Goal: Task Accomplishment & Management: Use online tool/utility

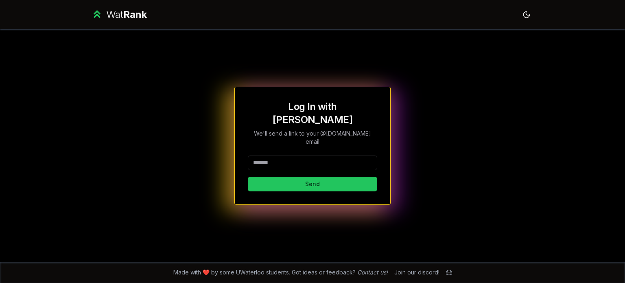
click at [293, 155] on input at bounding box center [312, 162] width 129 height 15
type input "*****"
click at [248, 177] on button "Send" at bounding box center [312, 184] width 129 height 15
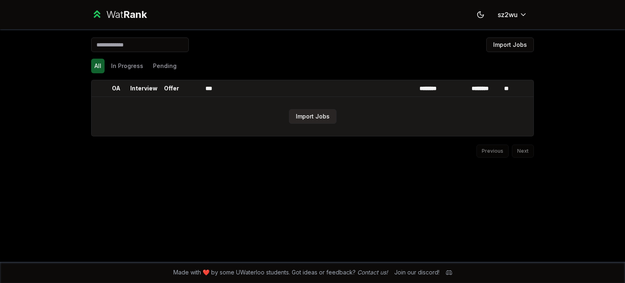
click at [304, 116] on button "Import Jobs" at bounding box center [313, 116] width 48 height 15
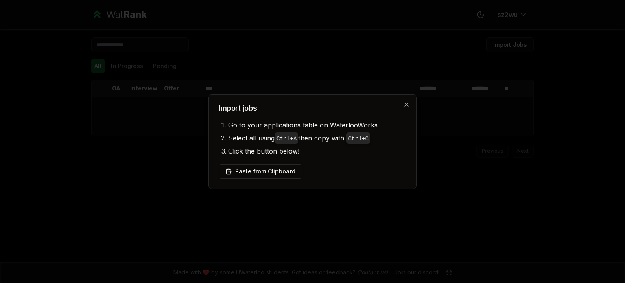
click at [324, 167] on div "Paste from Clipboard" at bounding box center [312, 171] width 188 height 15
click at [284, 164] on button "Paste from Clipboard" at bounding box center [260, 171] width 84 height 15
click at [281, 165] on button "Paste from Clipboard" at bounding box center [260, 171] width 84 height 15
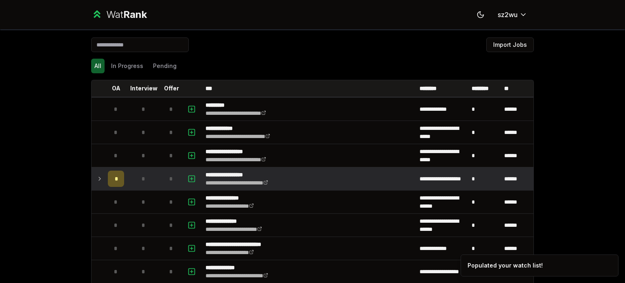
click at [96, 177] on icon at bounding box center [99, 179] width 7 height 10
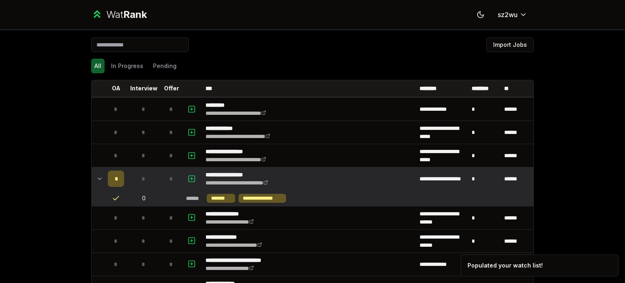
click at [96, 177] on icon at bounding box center [99, 179] width 7 height 10
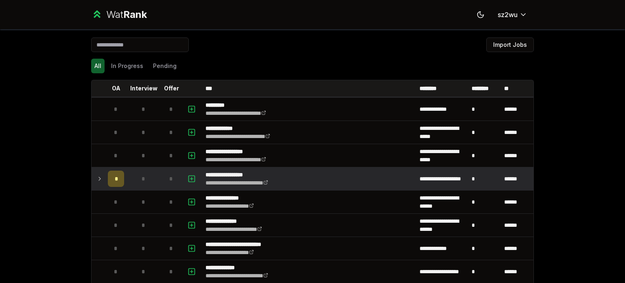
click at [93, 185] on td at bounding box center [98, 178] width 13 height 23
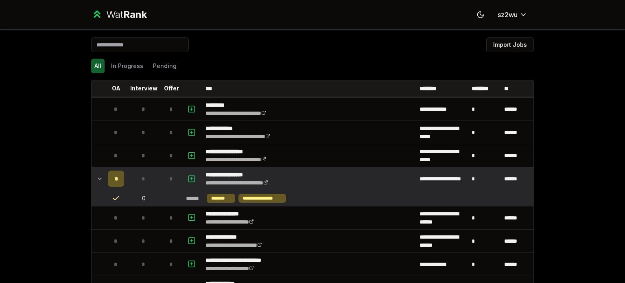
click at [93, 185] on td at bounding box center [98, 178] width 13 height 23
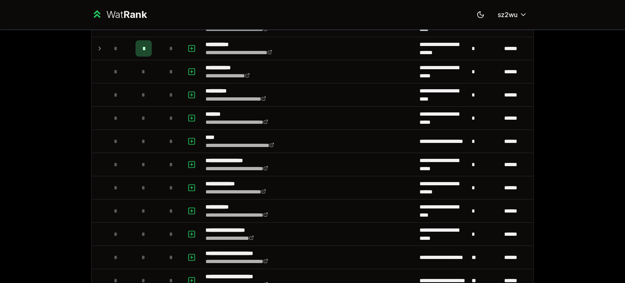
scroll to position [540, 0]
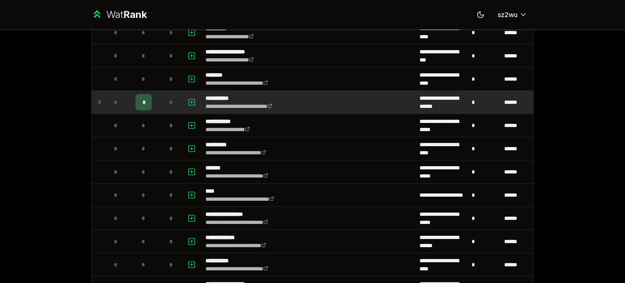
click at [92, 99] on td at bounding box center [98, 102] width 13 height 23
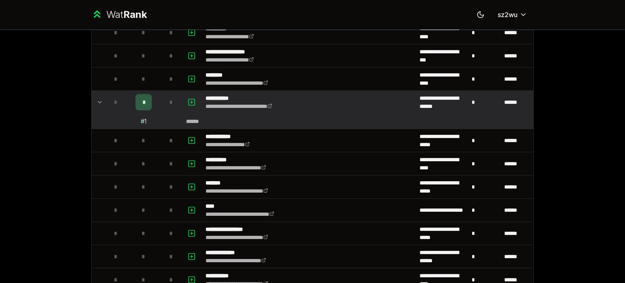
click at [92, 99] on td at bounding box center [98, 102] width 13 height 23
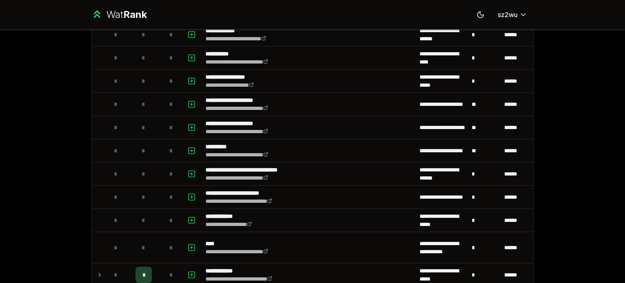
scroll to position [867, 0]
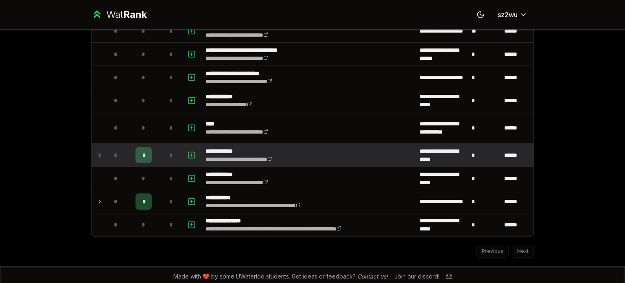
click at [105, 151] on td "*" at bounding box center [116, 155] width 23 height 23
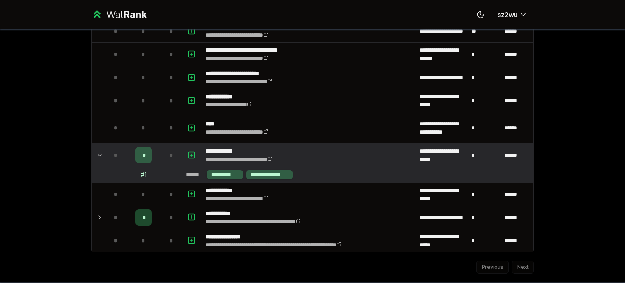
click at [105, 151] on td "*" at bounding box center [116, 155] width 23 height 23
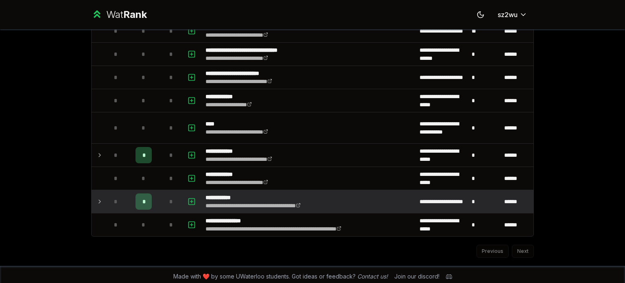
click at [97, 197] on icon at bounding box center [99, 202] width 7 height 10
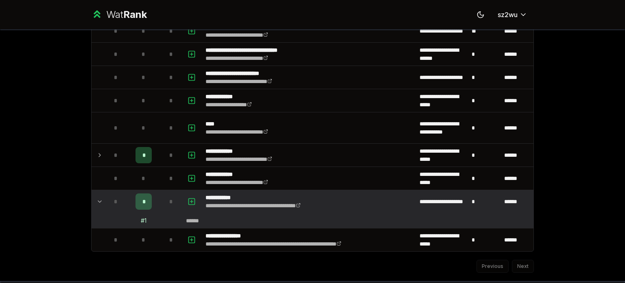
click at [97, 197] on icon at bounding box center [99, 202] width 7 height 10
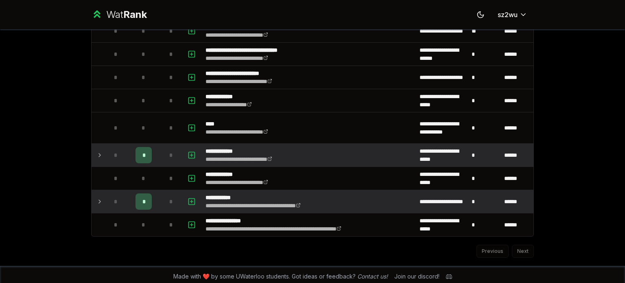
click at [96, 150] on icon at bounding box center [99, 155] width 7 height 10
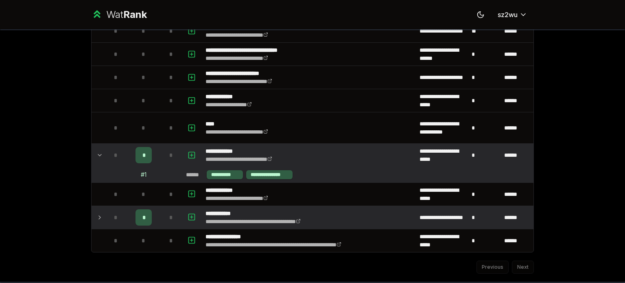
click at [96, 150] on icon at bounding box center [99, 155] width 7 height 10
